Goal: Task Accomplishment & Management: Manage account settings

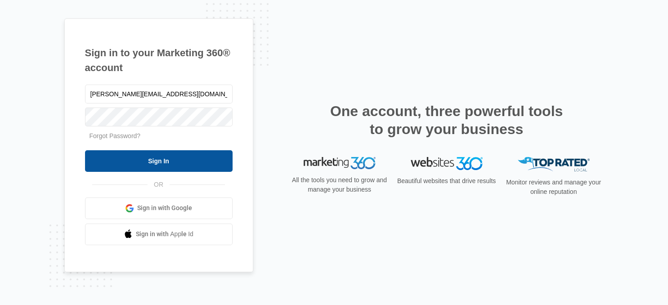
type input "[PERSON_NAME][EMAIL_ADDRESS][DOMAIN_NAME]"
click at [144, 159] on input "Sign In" at bounding box center [159, 161] width 148 height 22
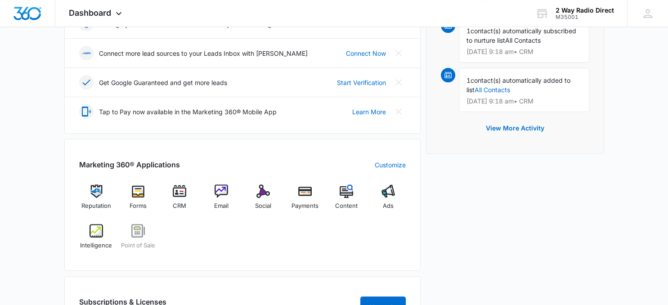
scroll to position [285, 0]
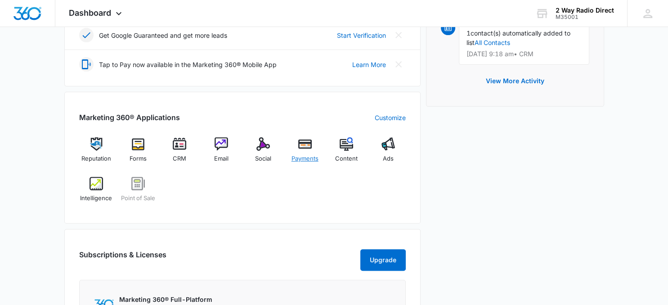
click at [302, 156] on span "Payments" at bounding box center [305, 158] width 27 height 9
